Goal: Information Seeking & Learning: Check status

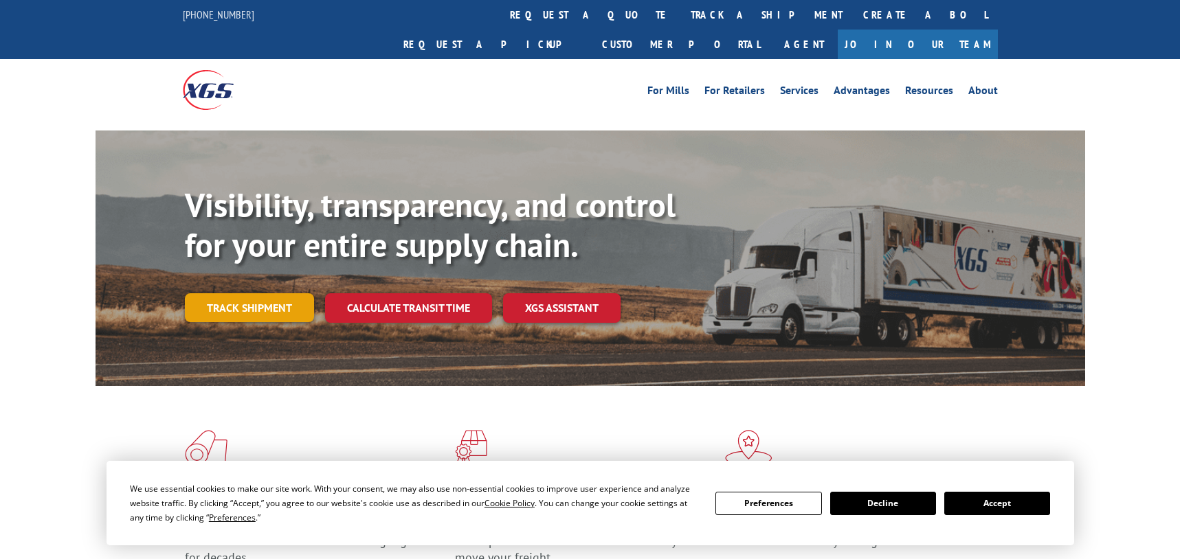
click at [222, 293] on link "Track shipment" at bounding box center [249, 307] width 129 height 29
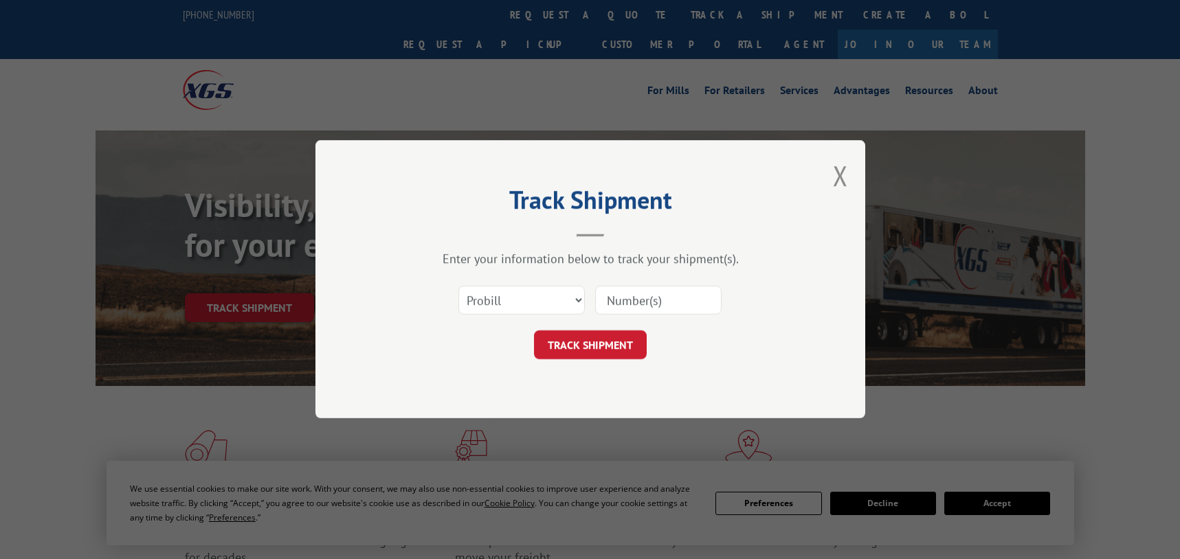
click at [612, 298] on input at bounding box center [658, 301] width 126 height 29
paste input "2853414"
type input "2853414"
click at [607, 356] on button "TRACK SHIPMENT" at bounding box center [590, 345] width 113 height 29
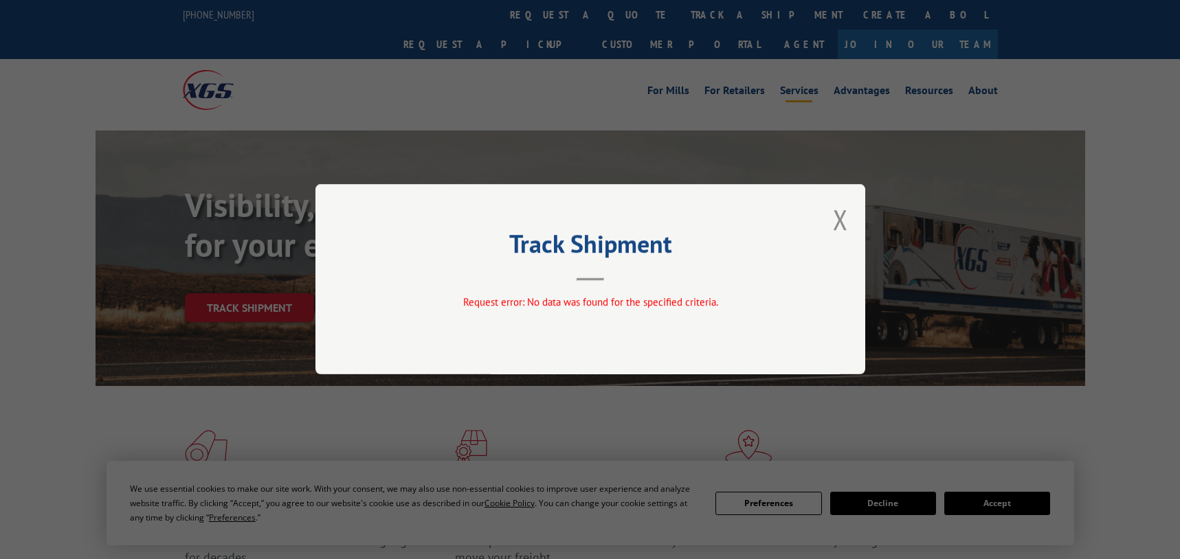
drag, startPoint x: 833, startPoint y: 225, endPoint x: 803, endPoint y: 58, distance: 169.1
click at [833, 224] on button "Close modal" at bounding box center [840, 219] width 15 height 36
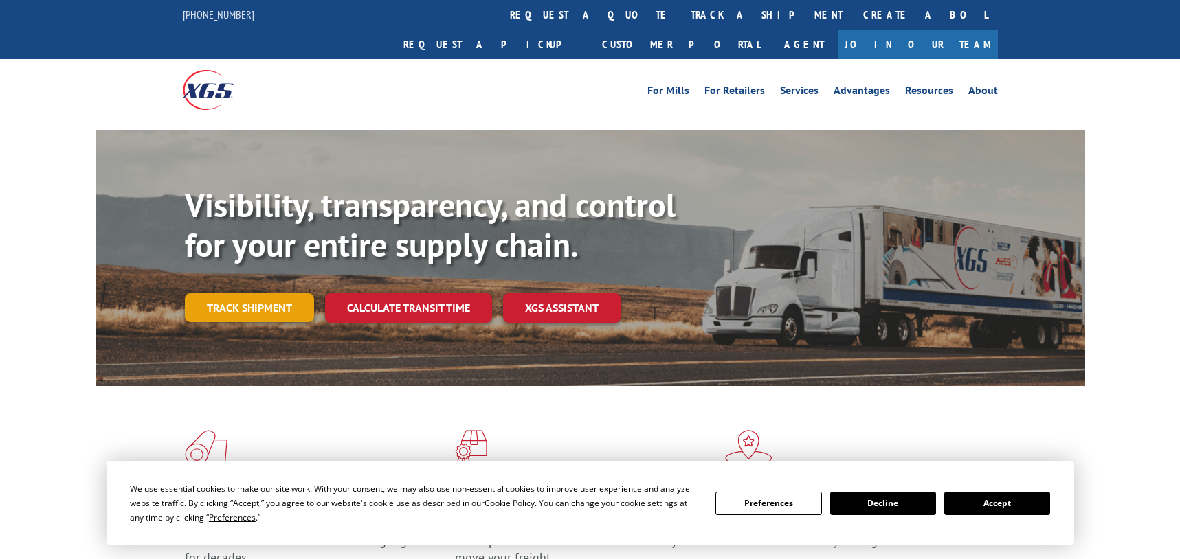
click at [268, 293] on link "Track shipment" at bounding box center [249, 307] width 129 height 29
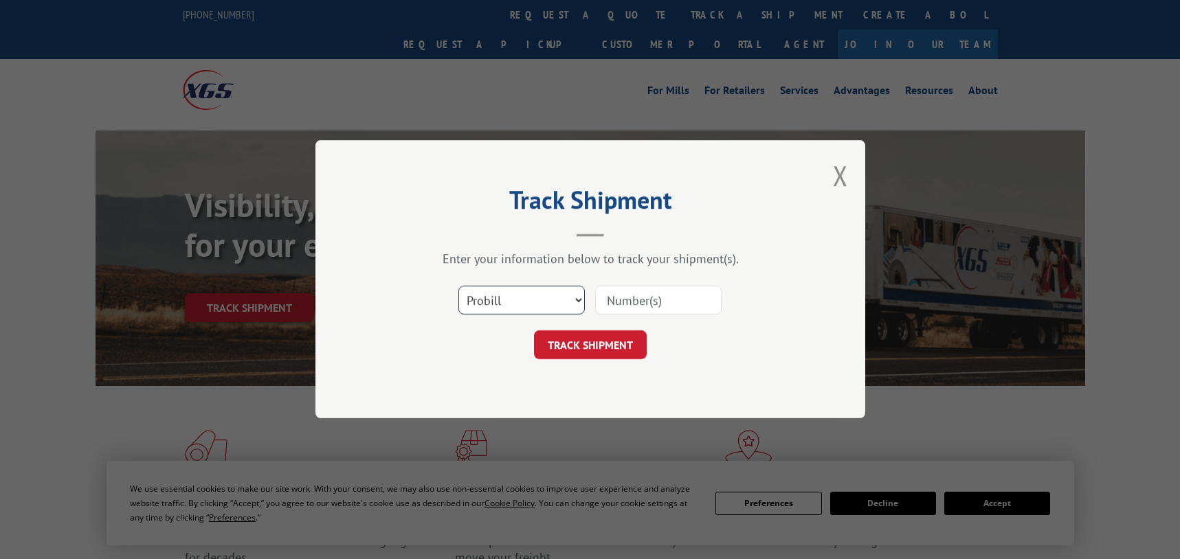
click at [530, 304] on select "Select category... Probill BOL PO" at bounding box center [521, 301] width 126 height 29
select select "po"
click at [458, 287] on select "Select category... Probill BOL PO" at bounding box center [521, 301] width 126 height 29
click at [654, 304] on input at bounding box center [658, 301] width 126 height 29
paste input "294432419"
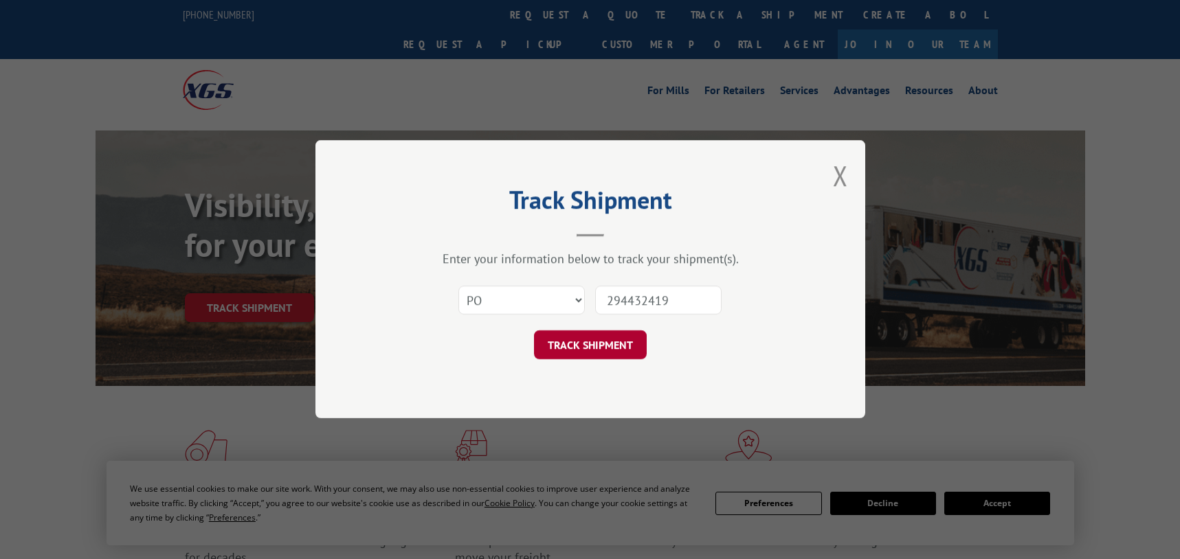
type input "294432419"
click at [598, 348] on button "TRACK SHIPMENT" at bounding box center [590, 345] width 113 height 29
